Goal: Task Accomplishment & Management: Use online tool/utility

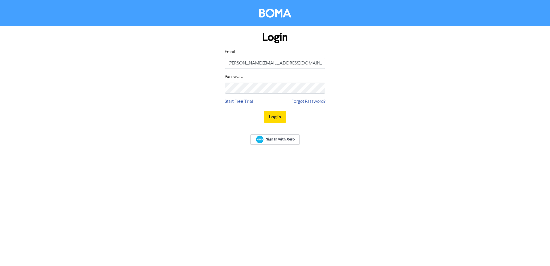
type input "[PERSON_NAME][EMAIL_ADDRESS][DOMAIN_NAME]"
click at [264, 111] on button "Log In" at bounding box center [275, 117] width 22 height 12
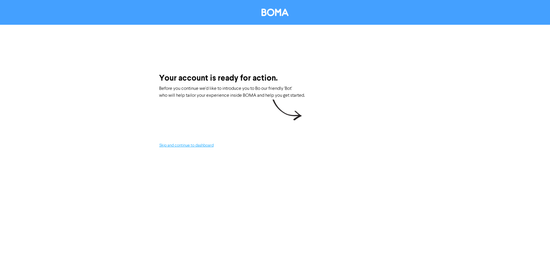
click at [205, 145] on button "Skip and continue to dashboard" at bounding box center [186, 145] width 55 height 7
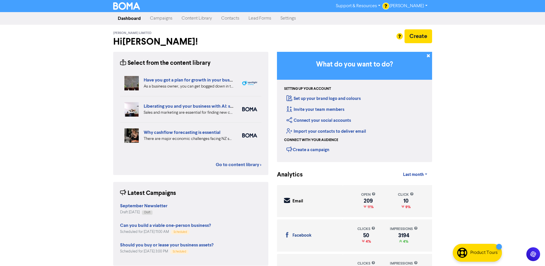
click at [169, 22] on link "Campaigns" at bounding box center [161, 18] width 32 height 11
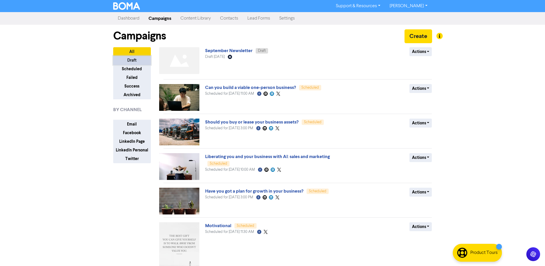
click at [131, 59] on button "Draft" at bounding box center [132, 60] width 38 height 9
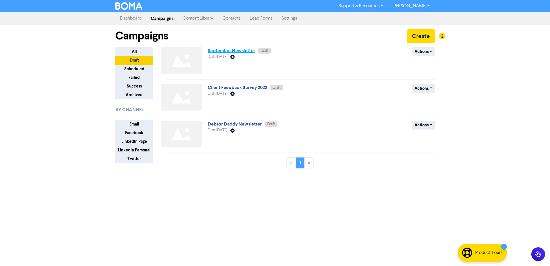
click at [237, 53] on link "September Newsletter" at bounding box center [231, 51] width 47 height 6
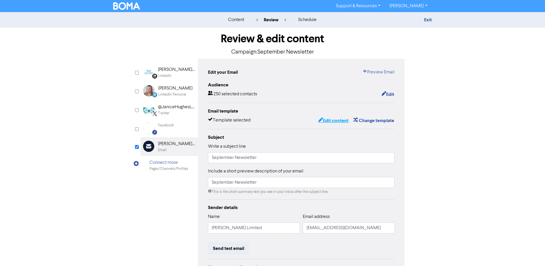
click at [334, 124] on button "Edit content" at bounding box center [333, 120] width 31 height 7
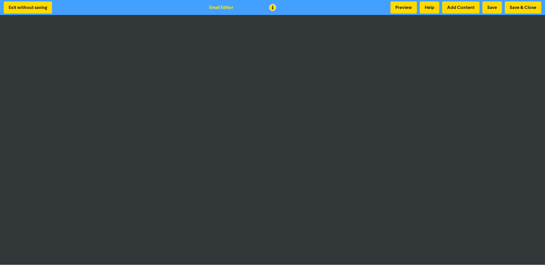
scroll to position [1, 0]
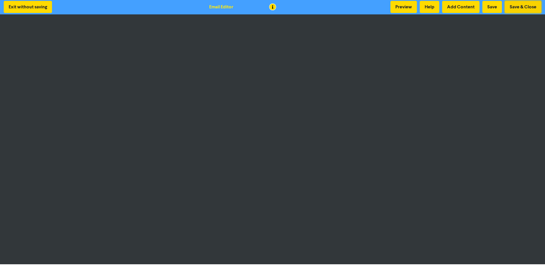
click at [530, 6] on button "Save & Close" at bounding box center [523, 7] width 37 height 12
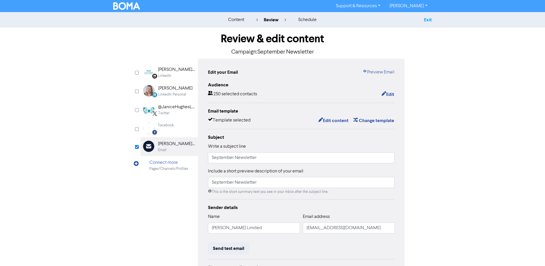
click at [431, 21] on link "Exit" at bounding box center [428, 20] width 8 height 6
